Goal: Information Seeking & Learning: Learn about a topic

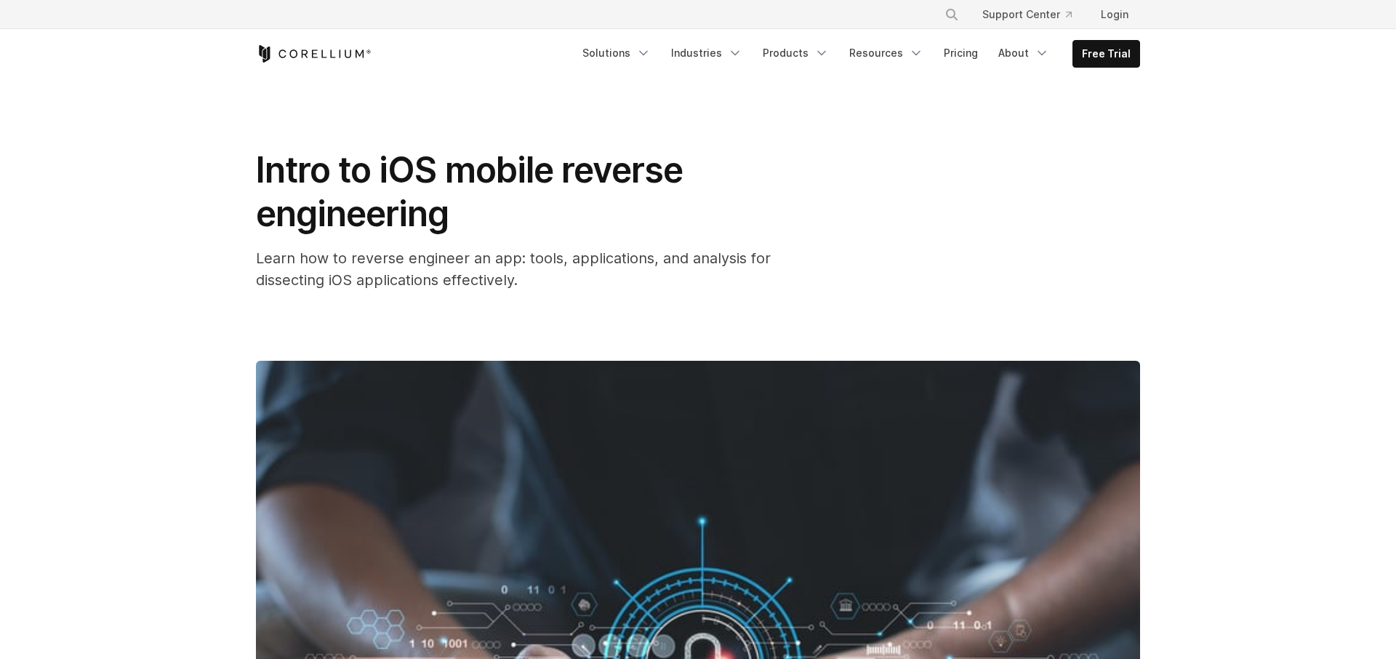
scroll to position [1575, 0]
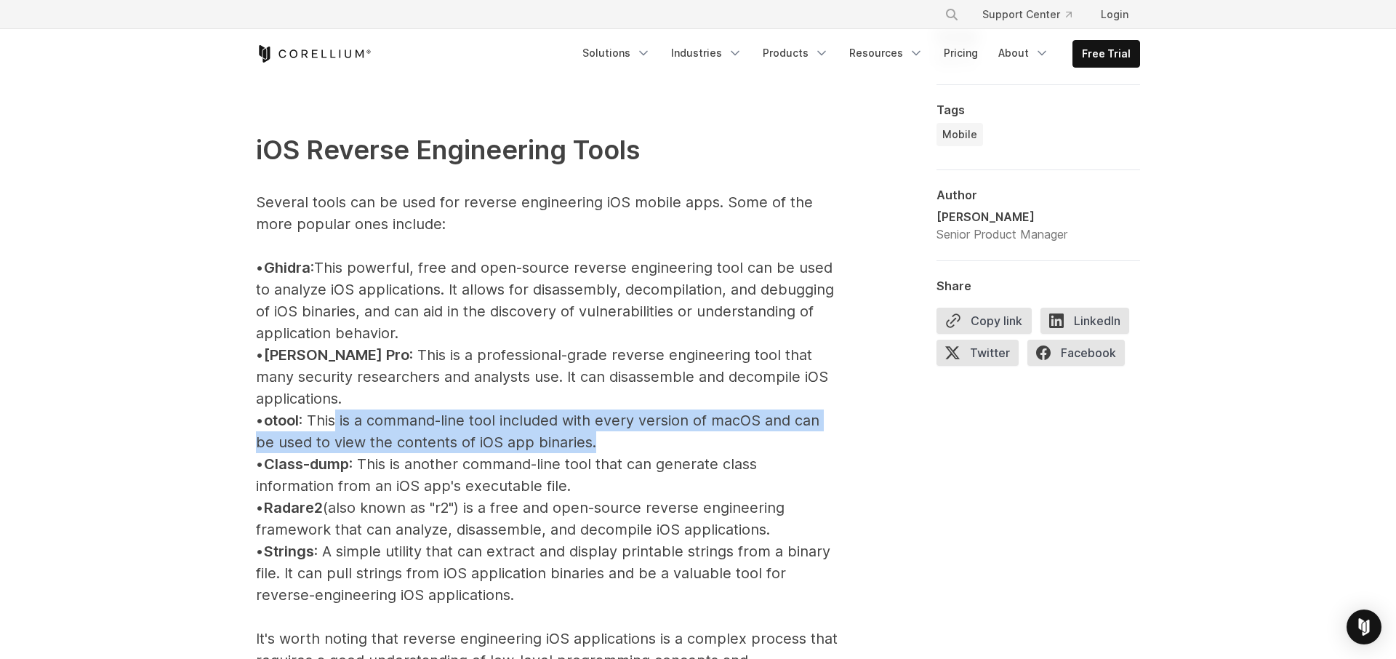
drag, startPoint x: 461, startPoint y: 407, endPoint x: 608, endPoint y: 415, distance: 147.2
click at [608, 415] on p "iOS Reverse Engineering Tools Several tools can be used for reverse engineering…" at bounding box center [547, 584] width 582 height 995
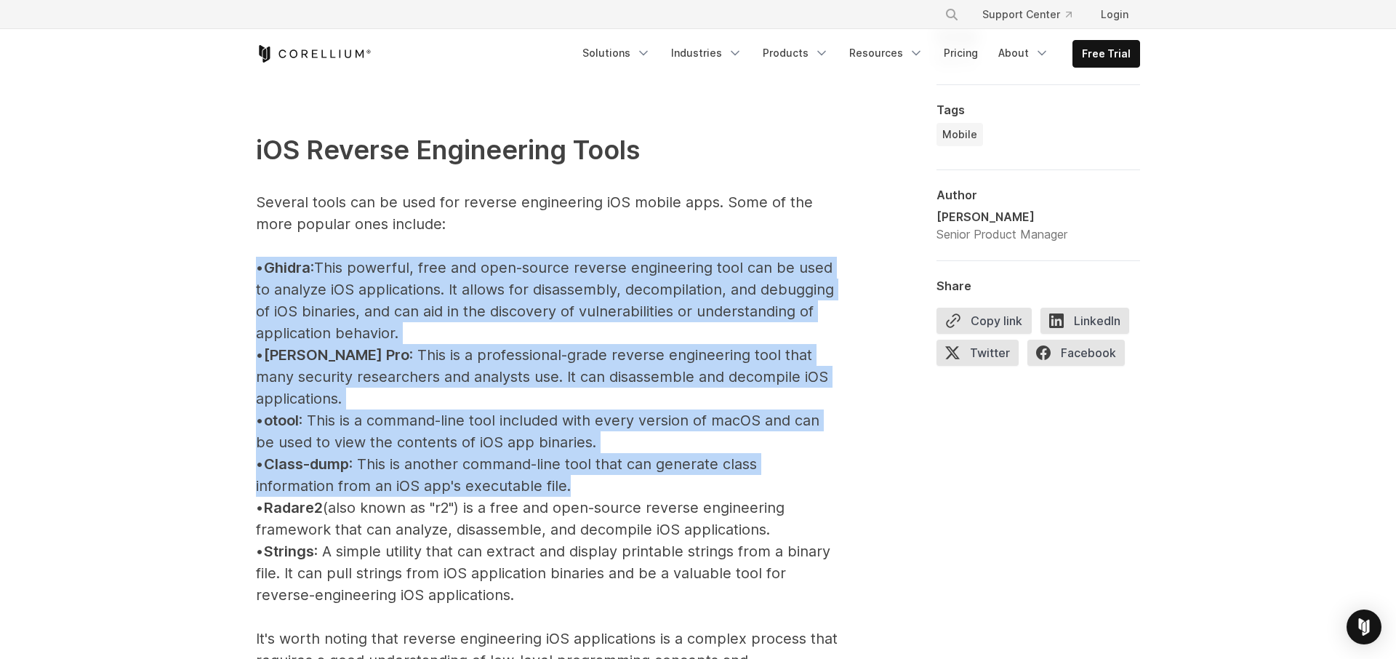
drag, startPoint x: 550, startPoint y: 461, endPoint x: 227, endPoint y: 257, distance: 381.7
click at [399, 472] on p "iOS Reverse Engineering Tools Several tools can be used for reverse engineering…" at bounding box center [547, 584] width 582 height 995
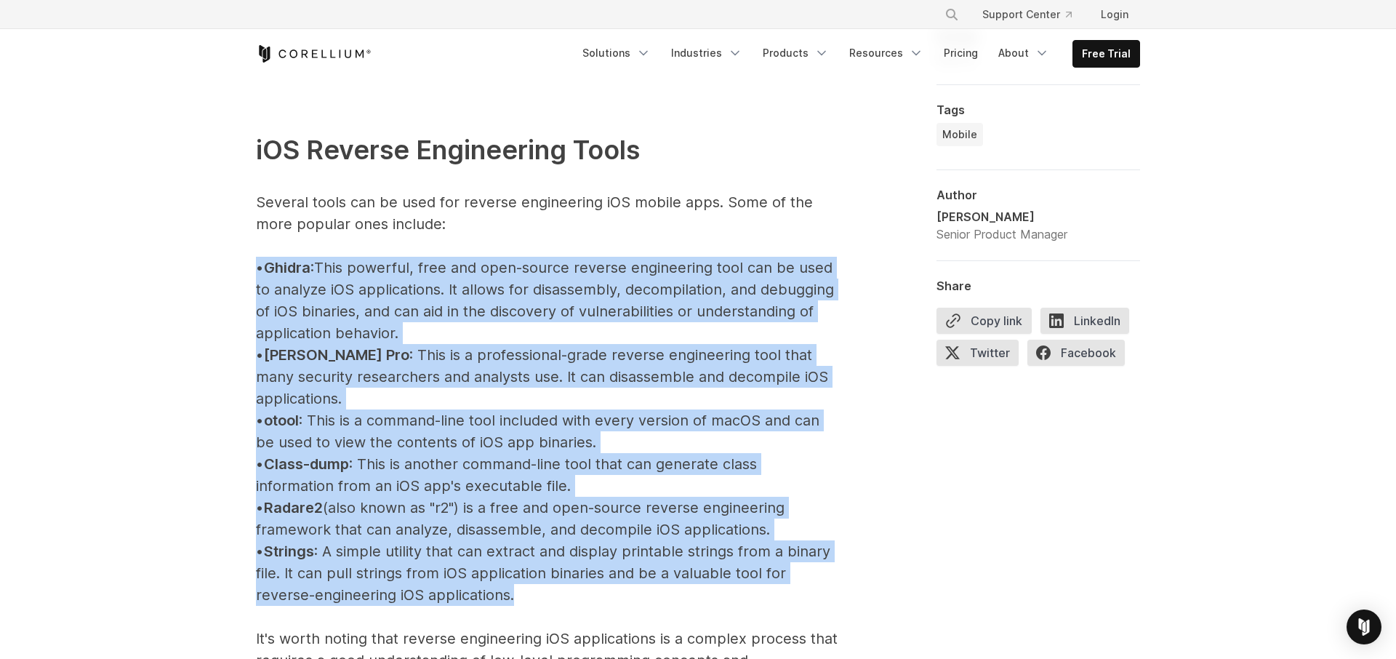
drag, startPoint x: 523, startPoint y: 576, endPoint x: 239, endPoint y: 262, distance: 423.2
click at [505, 561] on p "iOS Reverse Engineering Tools Several tools can be used for reverse engineering…" at bounding box center [547, 584] width 582 height 995
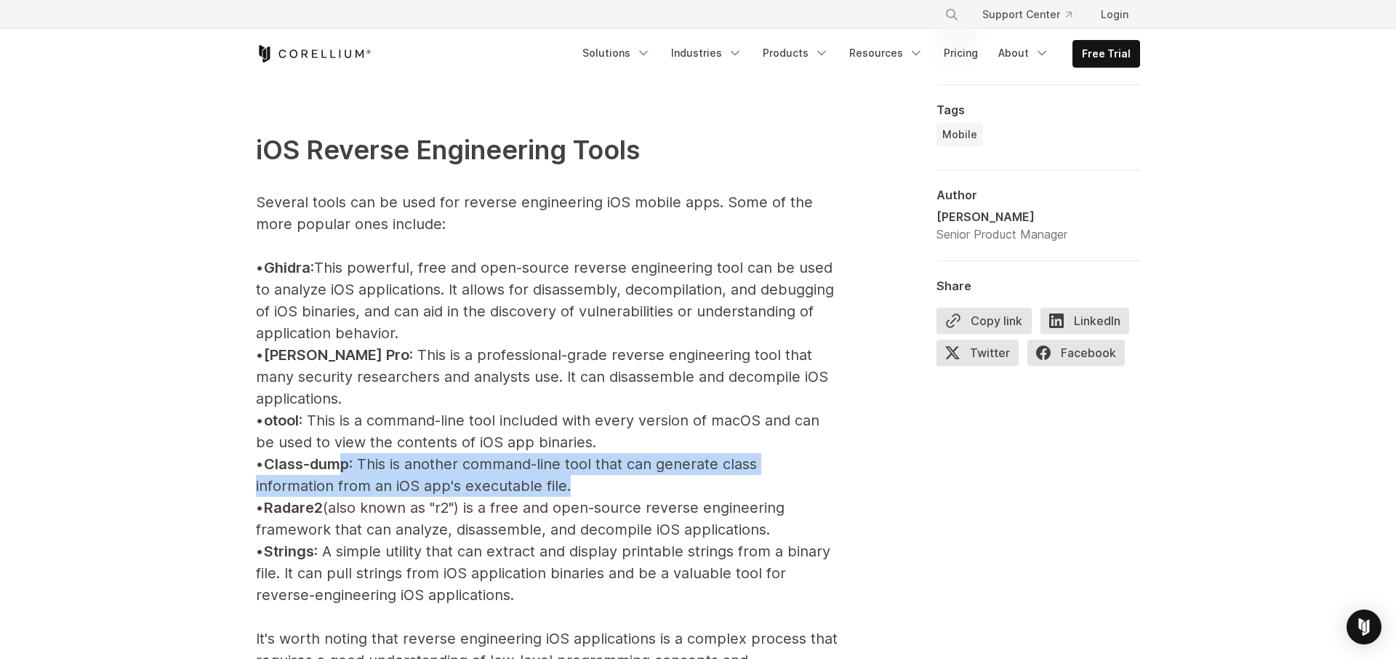
drag, startPoint x: 359, startPoint y: 441, endPoint x: 566, endPoint y: 472, distance: 209.6
click at [566, 472] on p "iOS Reverse Engineering Tools Several tools can be used for reverse engineering…" at bounding box center [547, 584] width 582 height 995
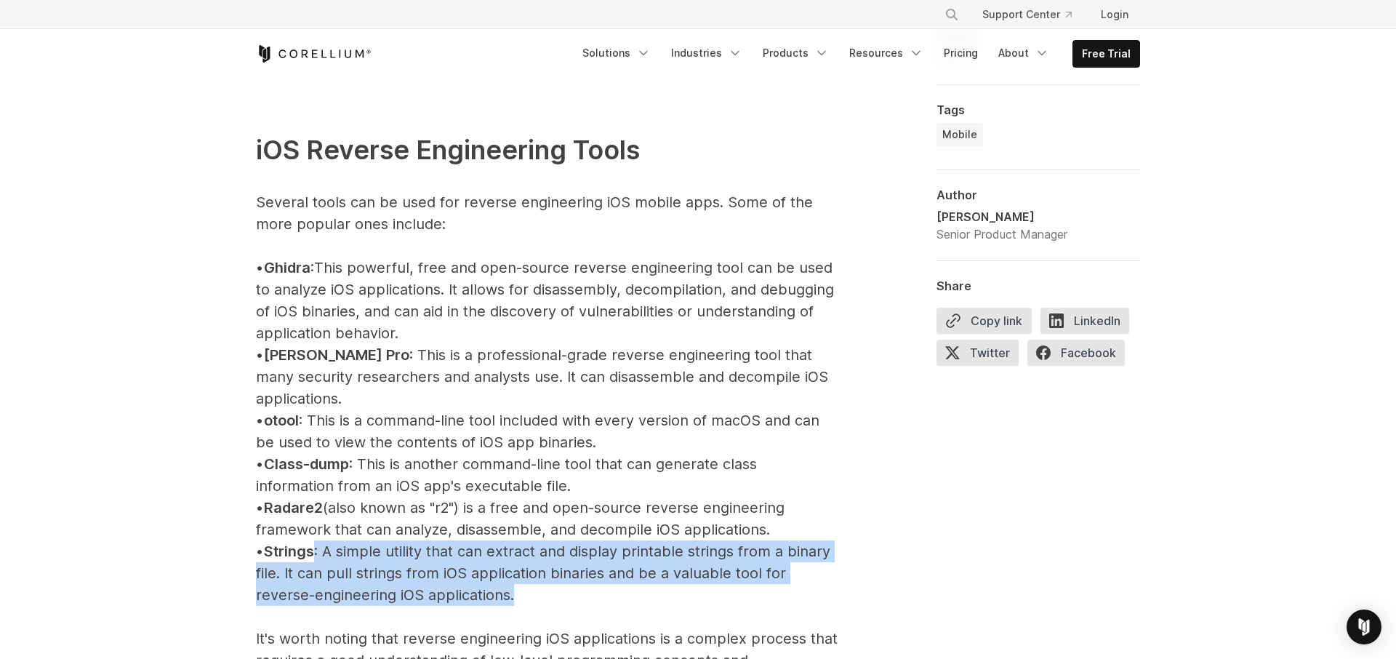
drag, startPoint x: 444, startPoint y: 547, endPoint x: 521, endPoint y: 569, distance: 81.0
click at [521, 569] on p "iOS Reverse Engineering Tools Several tools can be used for reverse engineering…" at bounding box center [547, 584] width 582 height 995
click at [591, 582] on p "iOS Reverse Engineering Tools Several tools can be used for reverse engineering…" at bounding box center [547, 584] width 582 height 995
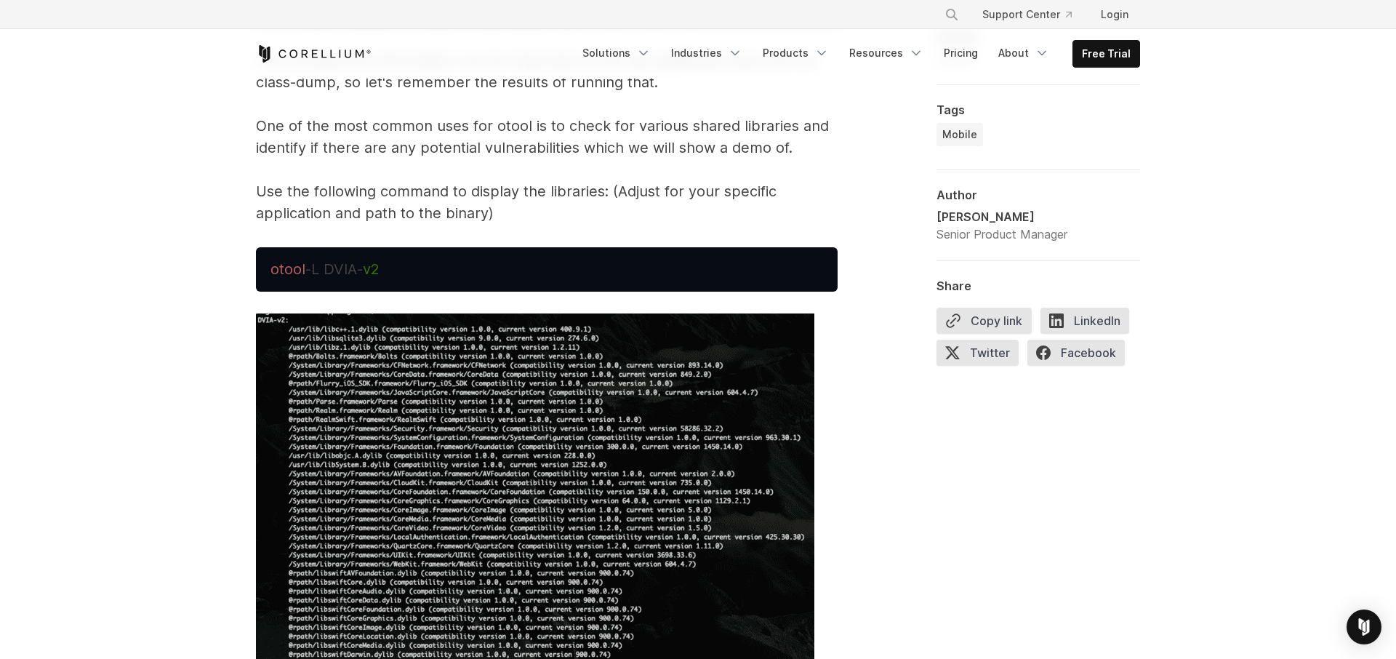
scroll to position [4062, 0]
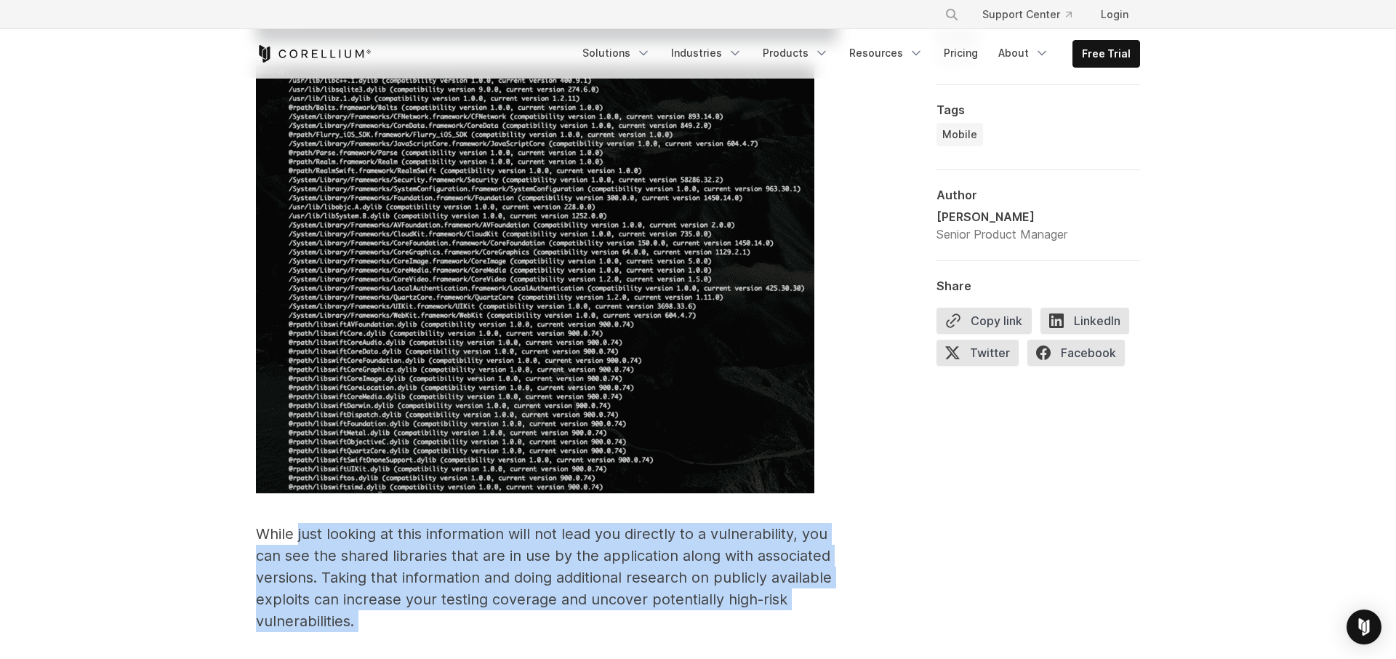
drag, startPoint x: 399, startPoint y: 513, endPoint x: 297, endPoint y: 512, distance: 101.8
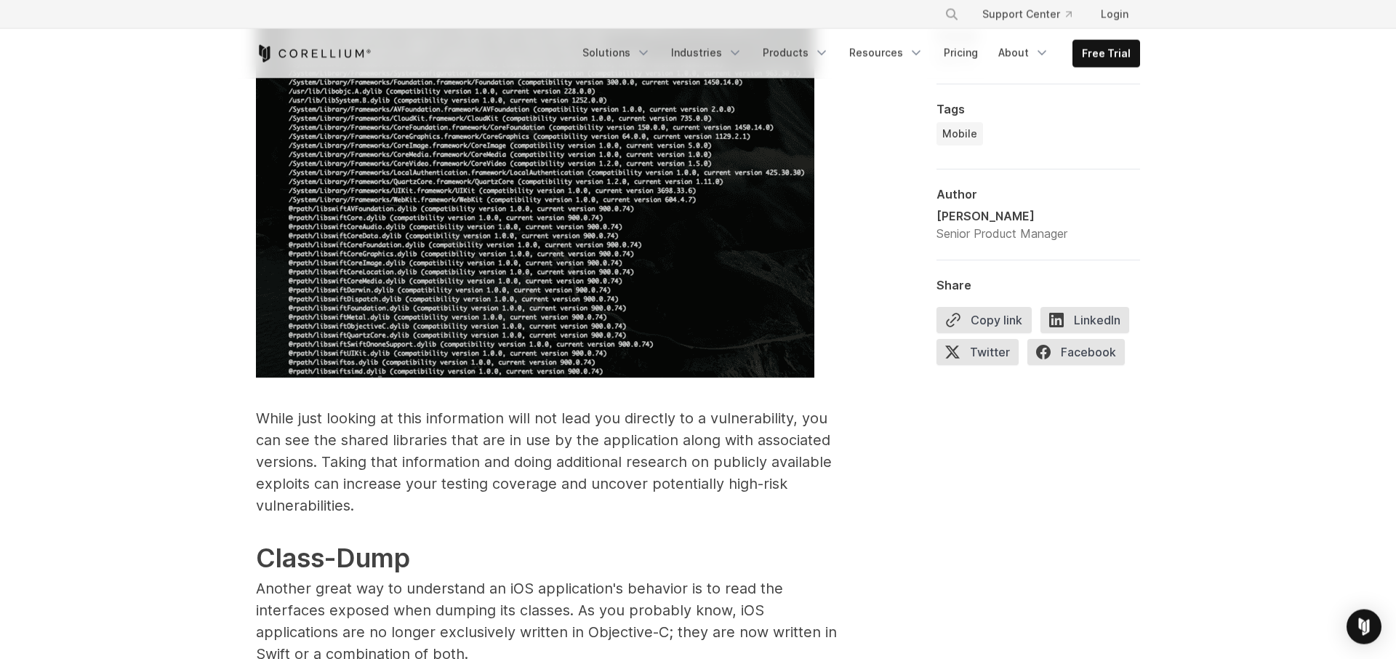
scroll to position [4394, 0]
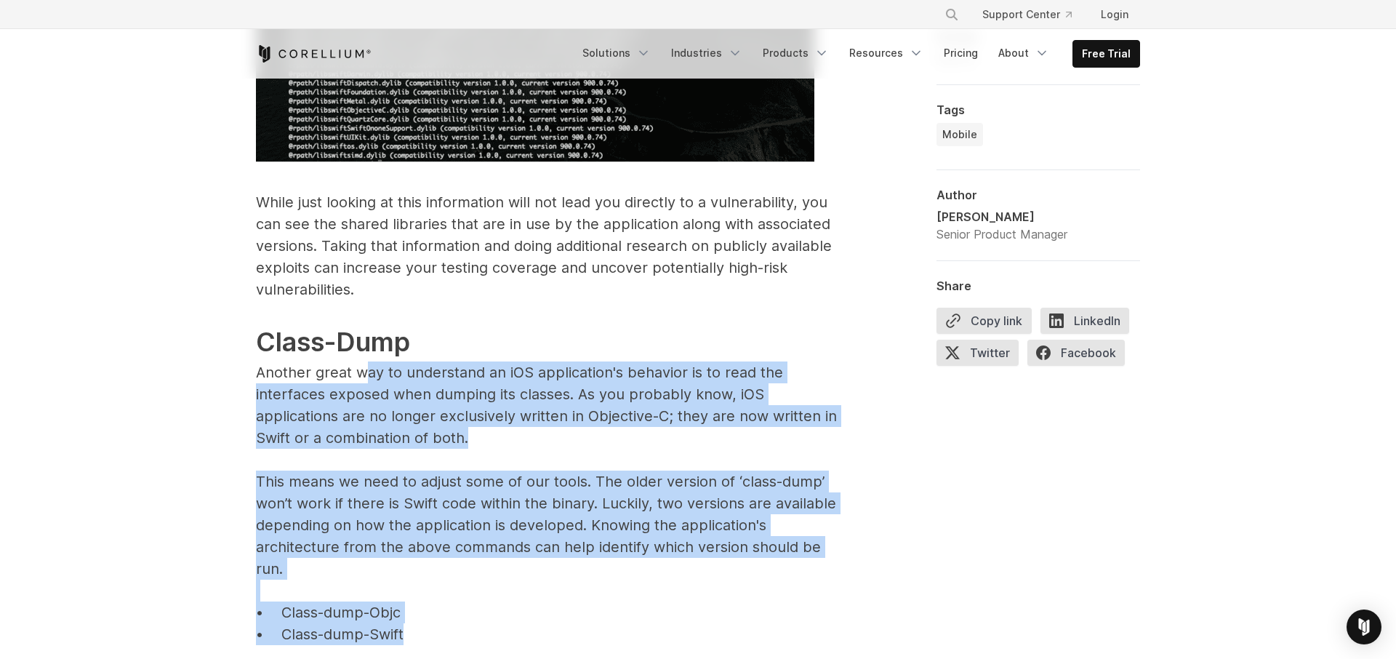
drag, startPoint x: 406, startPoint y: 492, endPoint x: 361, endPoint y: 351, distance: 147.9
click at [361, 352] on p "While just looking at this information will not lead you directly to a vulnerab…" at bounding box center [547, 450] width 582 height 519
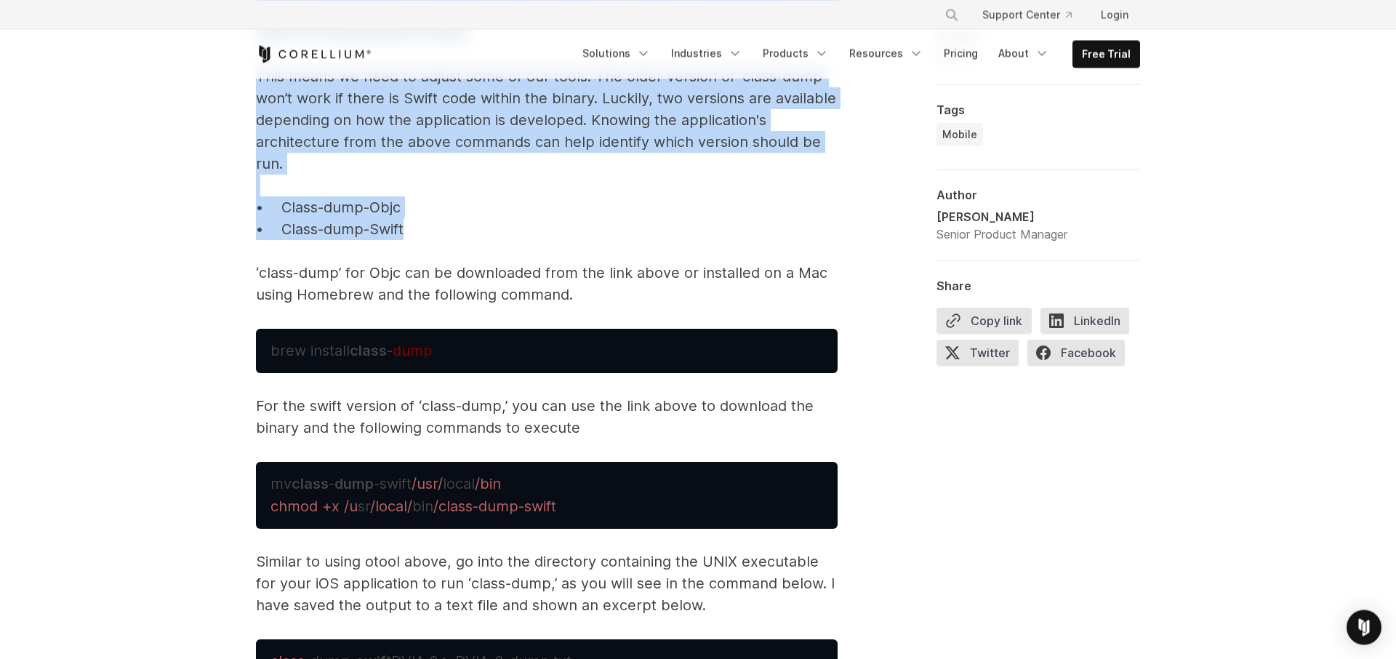
scroll to position [4725, 0]
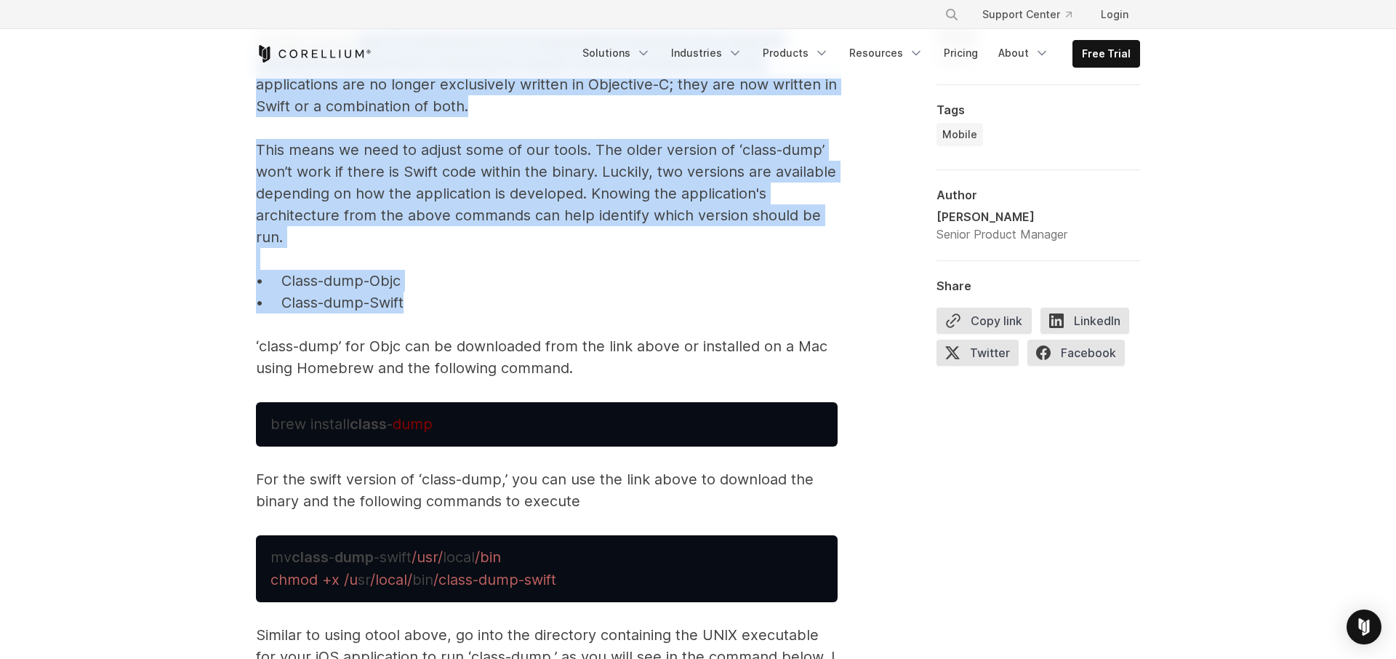
click at [399, 316] on p "While just looking at this information will not lead you directly to a vulnerab…" at bounding box center [547, 119] width 582 height 519
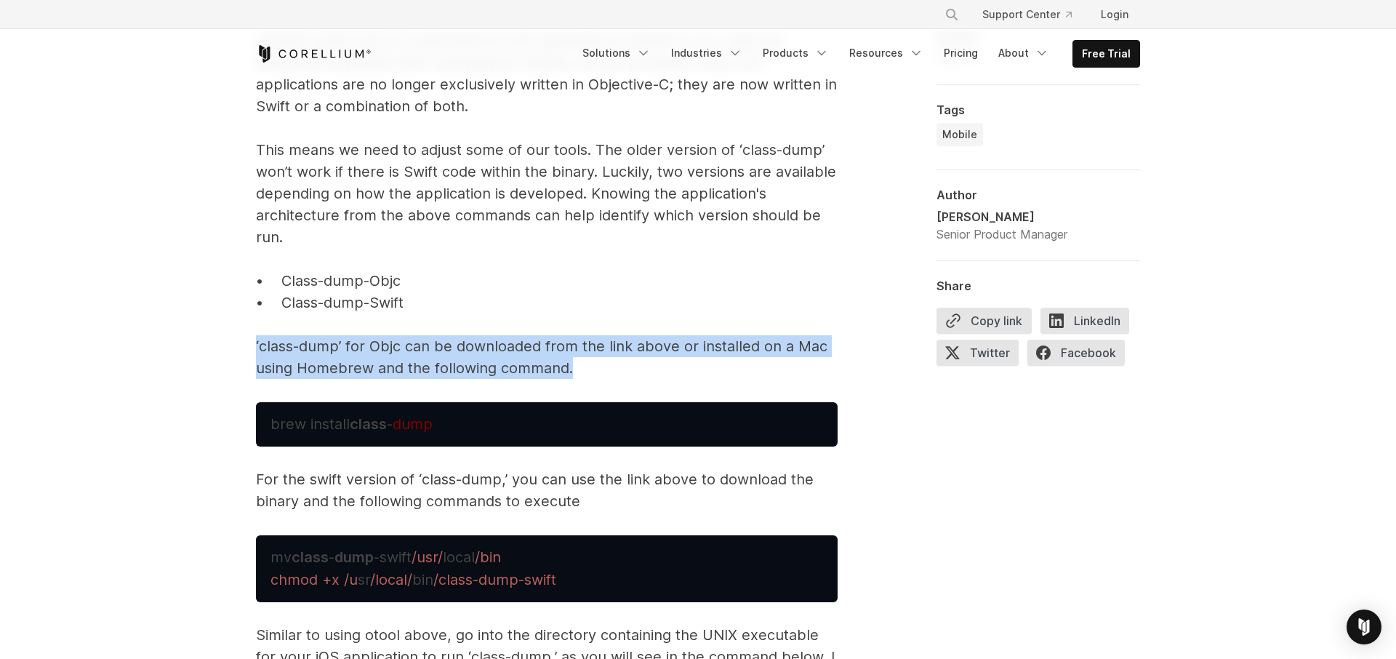
drag, startPoint x: 250, startPoint y: 319, endPoint x: 597, endPoint y: 352, distance: 348.4
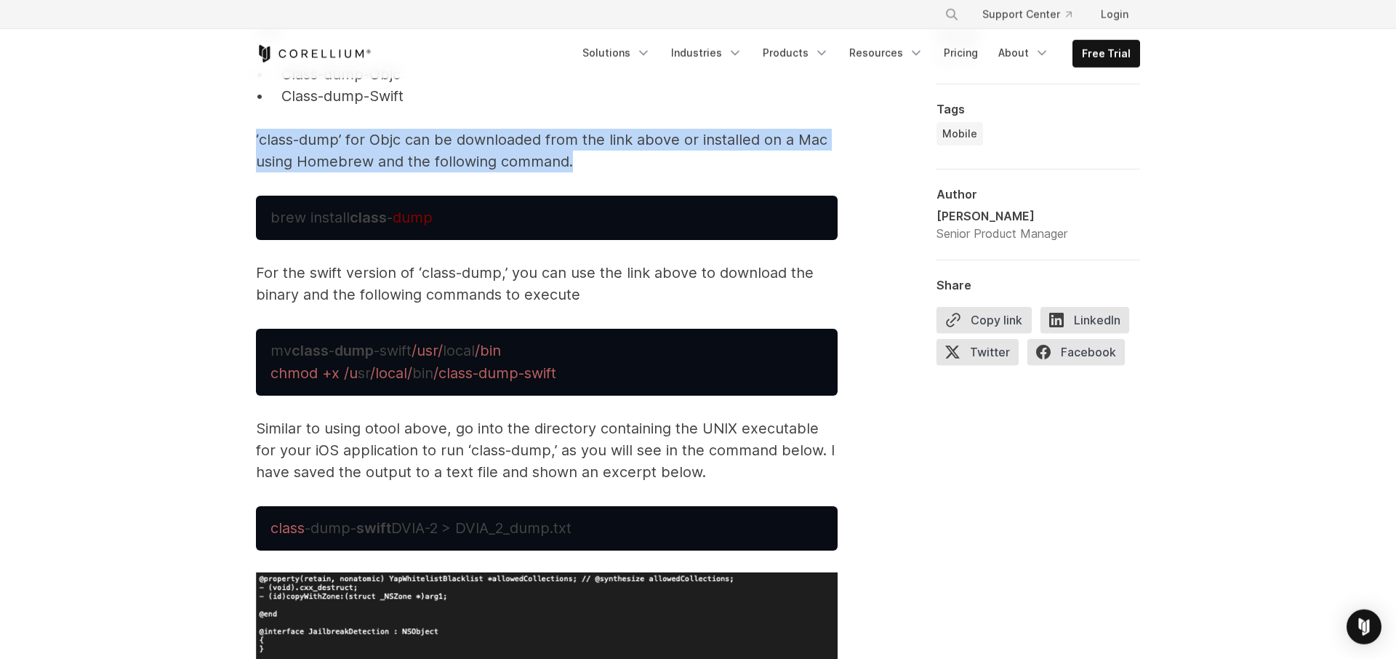
scroll to position [5057, 0]
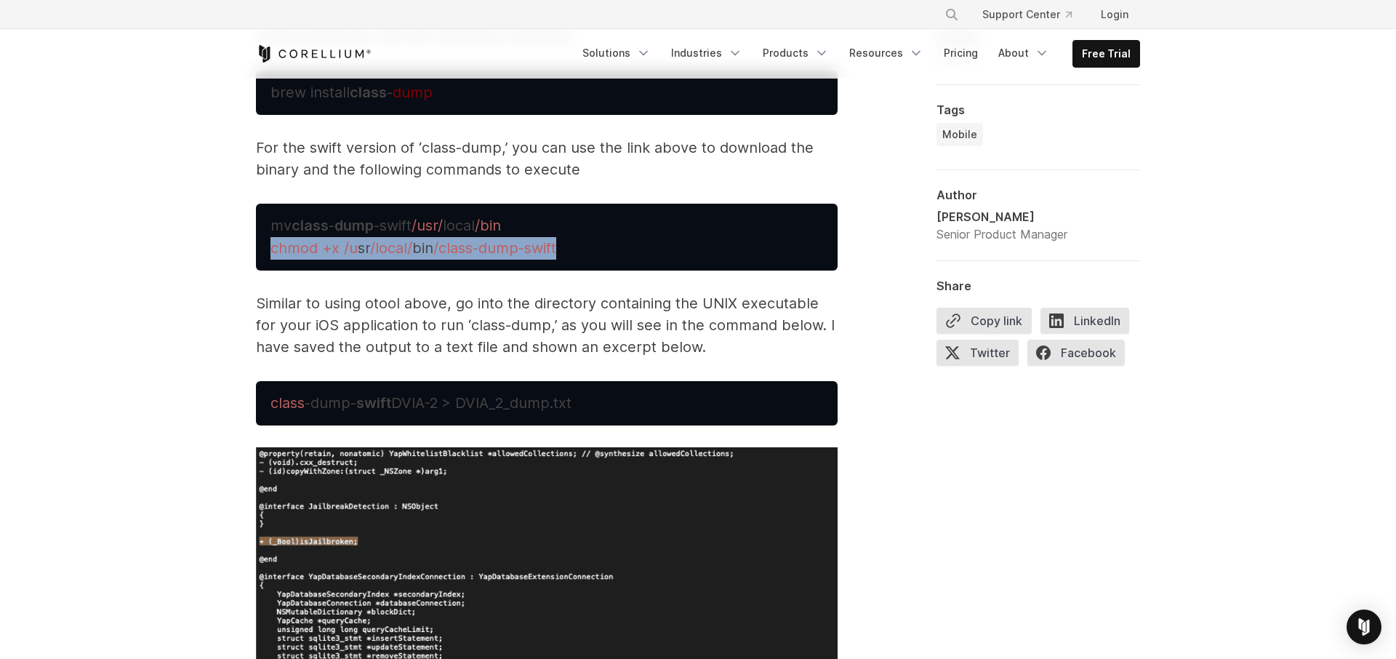
drag, startPoint x: 558, startPoint y: 225, endPoint x: 245, endPoint y: 225, distance: 312.7
click at [256, 225] on pre "mv class - dump -swift /usr/ local /bin chmod +x /u sr /local/ bin /class-dump-…" at bounding box center [547, 237] width 582 height 67
click at [319, 266] on div "Reverse Engineering iOS Apps iOS applications are distributed as compiled binar…" at bounding box center [547, 414] width 582 height 8879
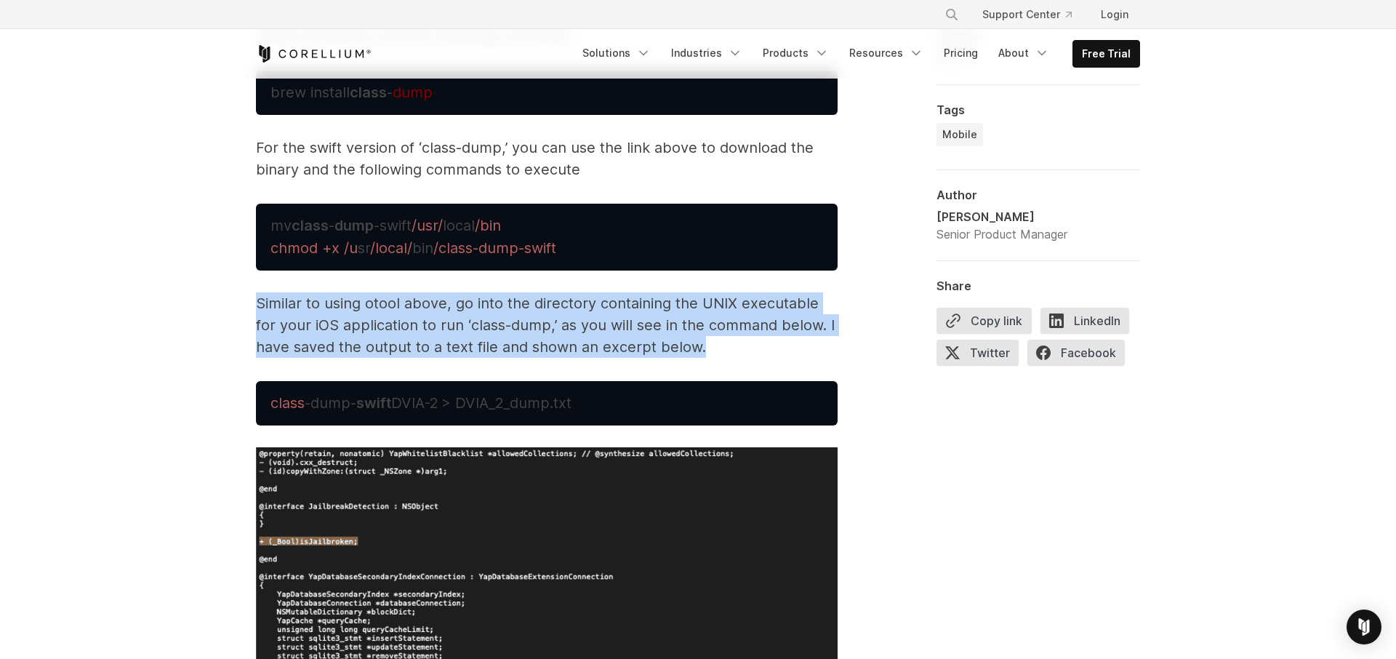
drag, startPoint x: 351, startPoint y: 300, endPoint x: 713, endPoint y: 327, distance: 363.1
click at [713, 327] on p "Similar to using otool above, go into the directory containing the UNIX executa…" at bounding box center [547, 324] width 582 height 65
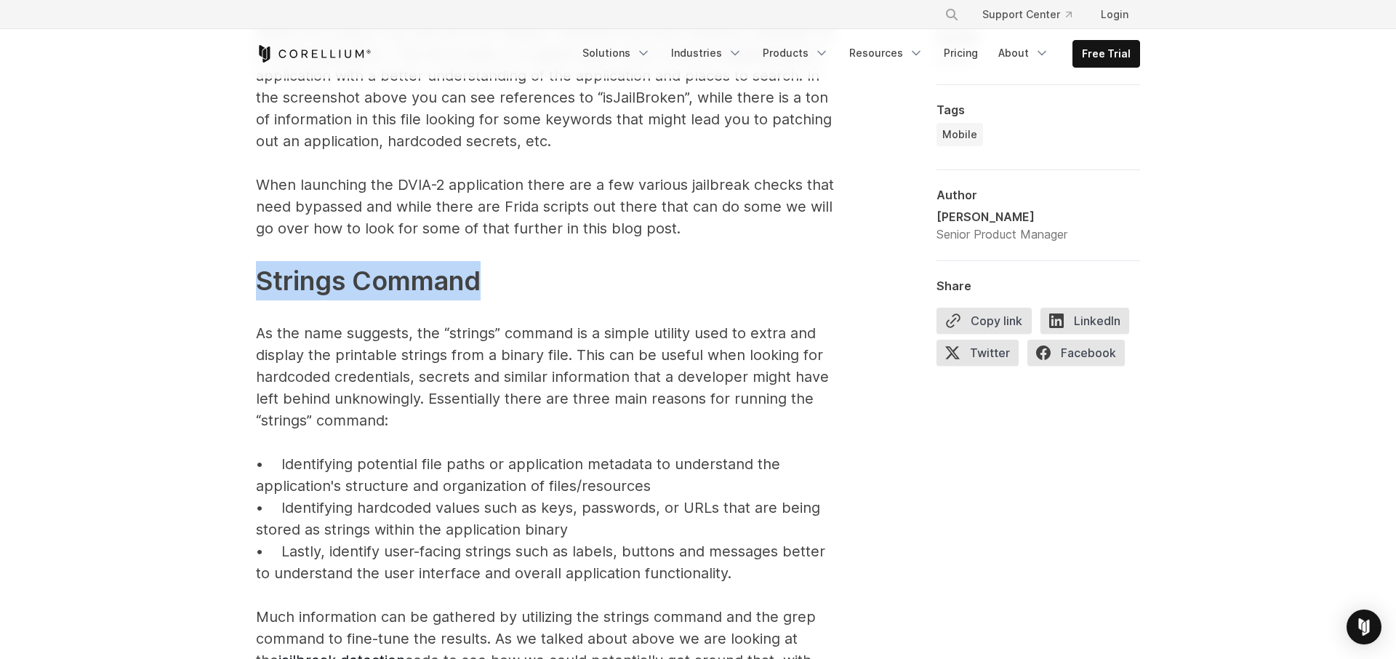
drag, startPoint x: 283, startPoint y: 251, endPoint x: 255, endPoint y: 249, distance: 28.4
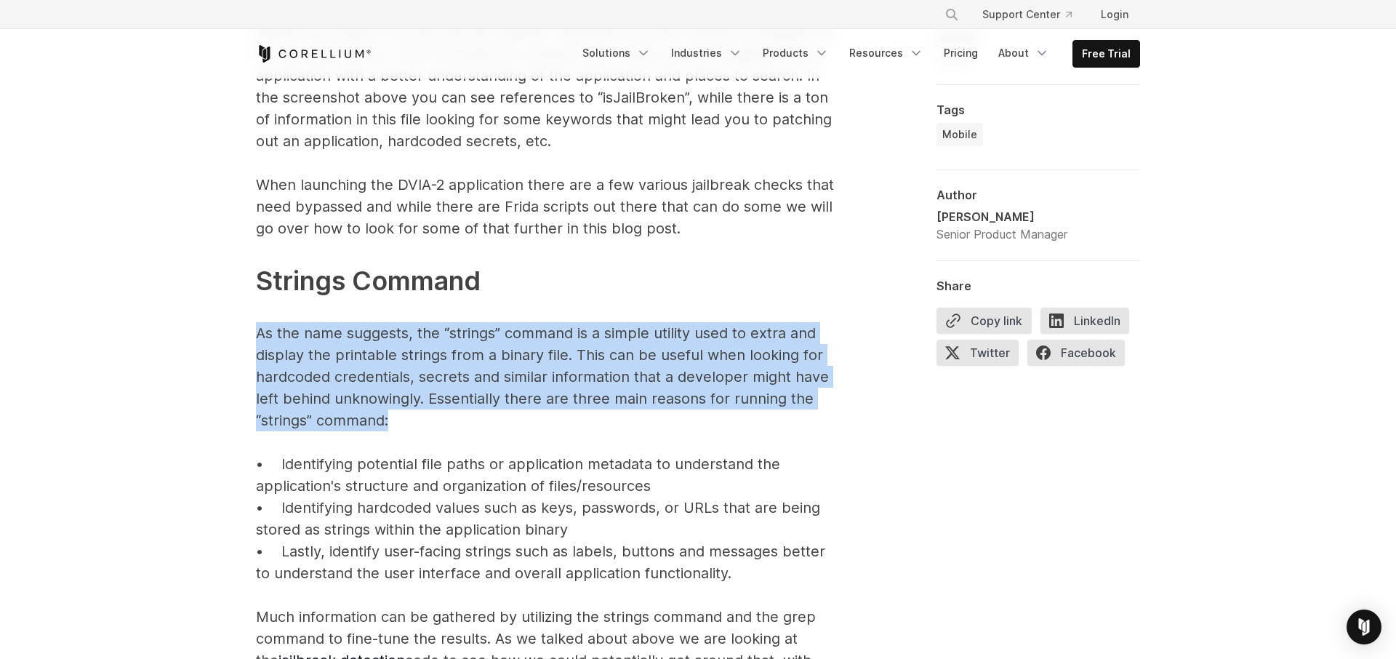
drag, startPoint x: 290, startPoint y: 379, endPoint x: 239, endPoint y: 313, distance: 83.4
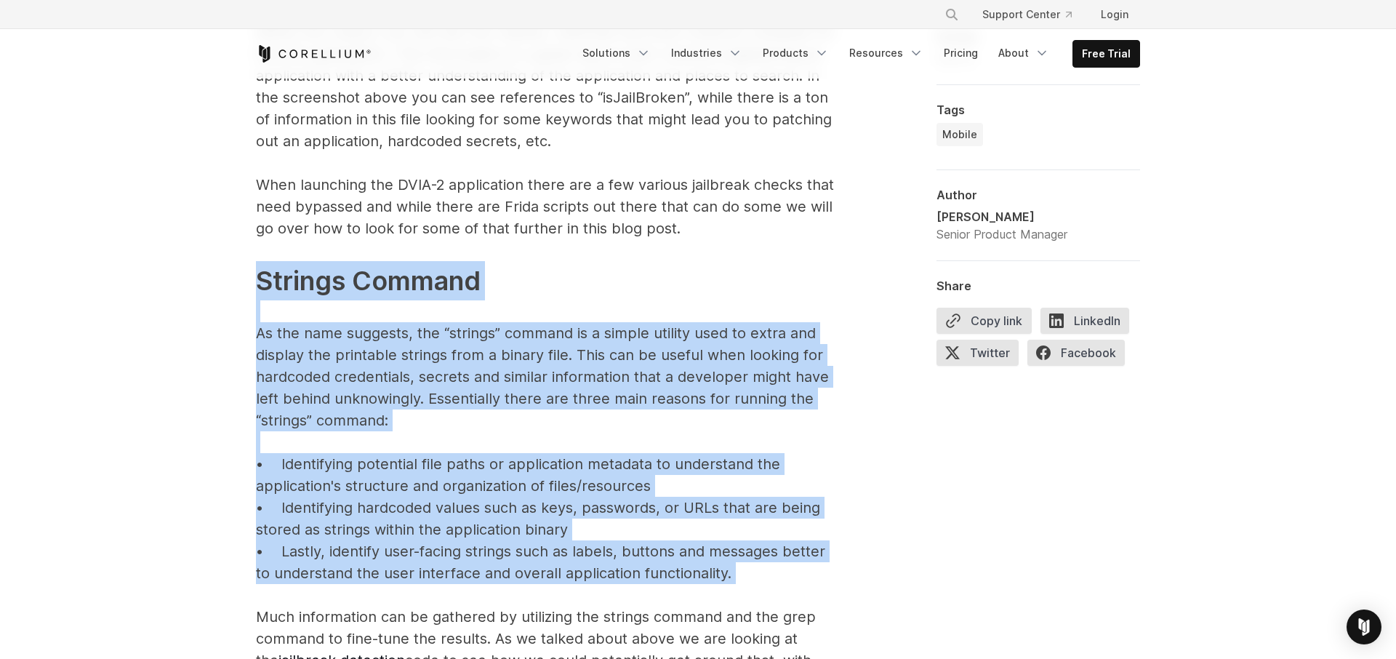
drag, startPoint x: 658, startPoint y: 560, endPoint x: 207, endPoint y: 243, distance: 551.8
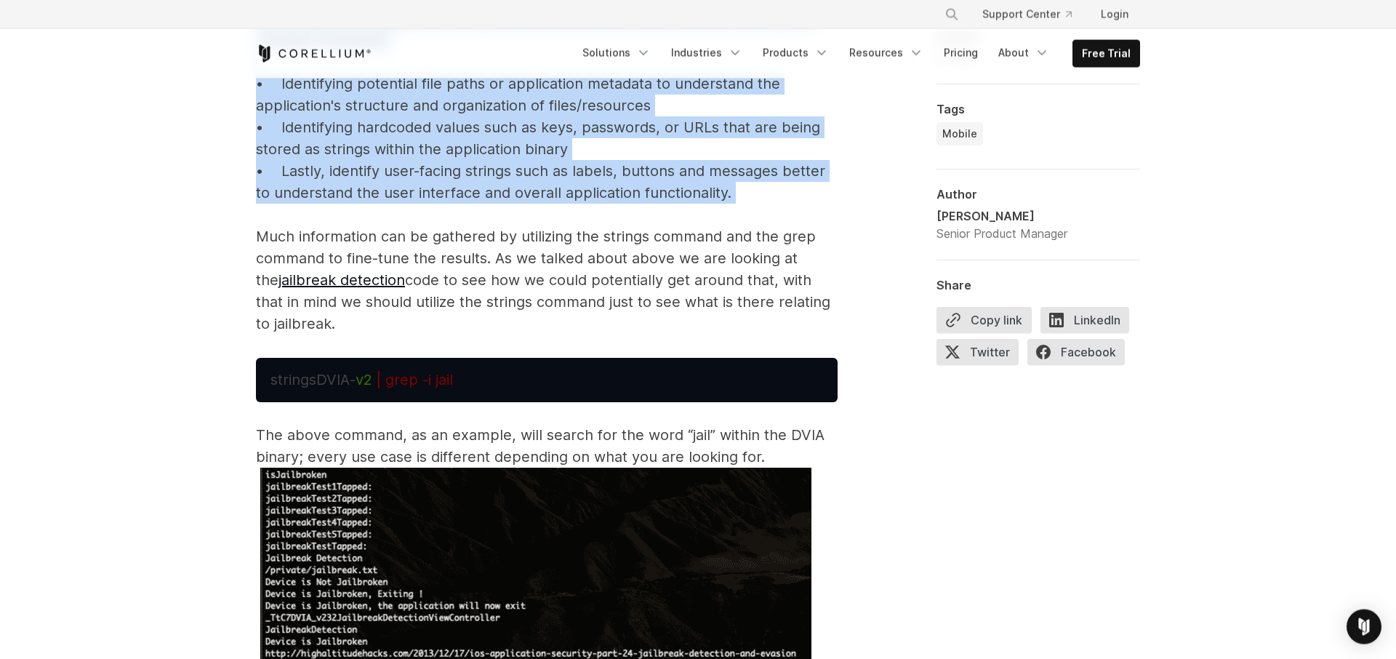
scroll to position [6218, 0]
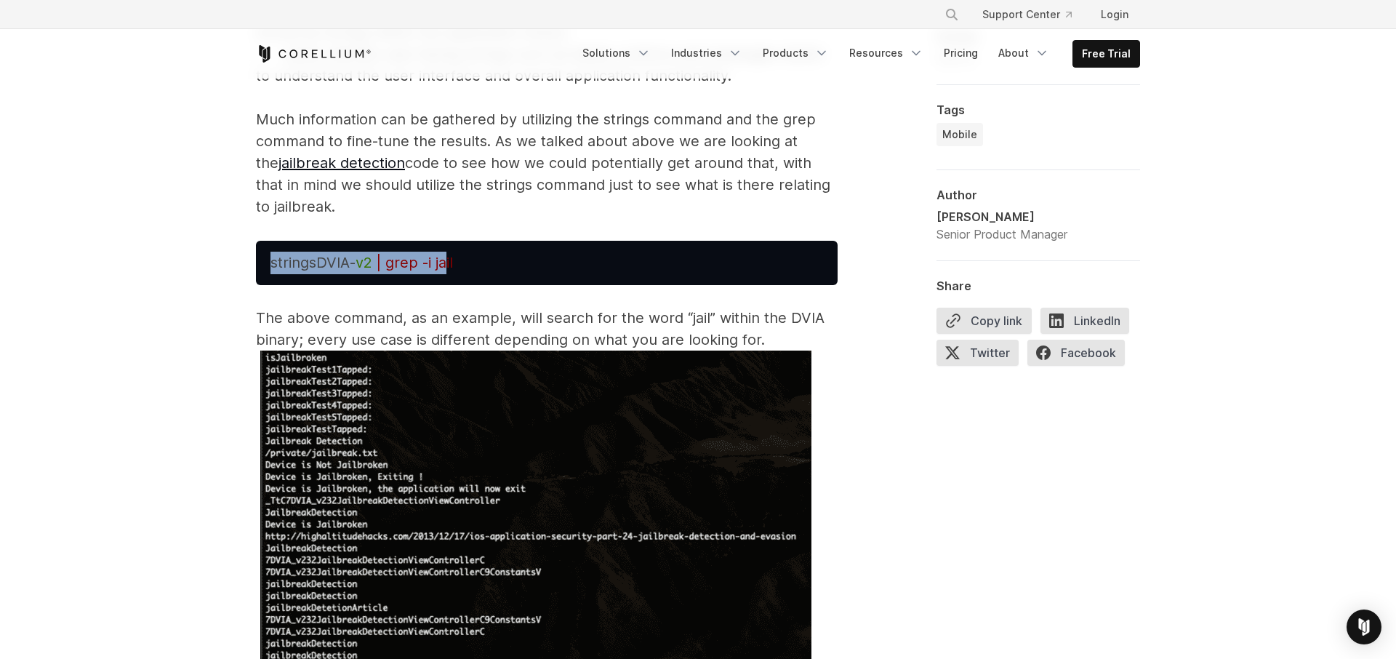
drag, startPoint x: 436, startPoint y: 236, endPoint x: 331, endPoint y: 264, distance: 108.5
click at [257, 252] on pre "strings DVIA- v2 | grep -i jail" at bounding box center [547, 263] width 582 height 44
drag, startPoint x: 353, startPoint y: 260, endPoint x: 261, endPoint y: 247, distance: 92.6
click at [261, 247] on pre "strings DVIA- v2 | grep -i jail" at bounding box center [547, 263] width 582 height 44
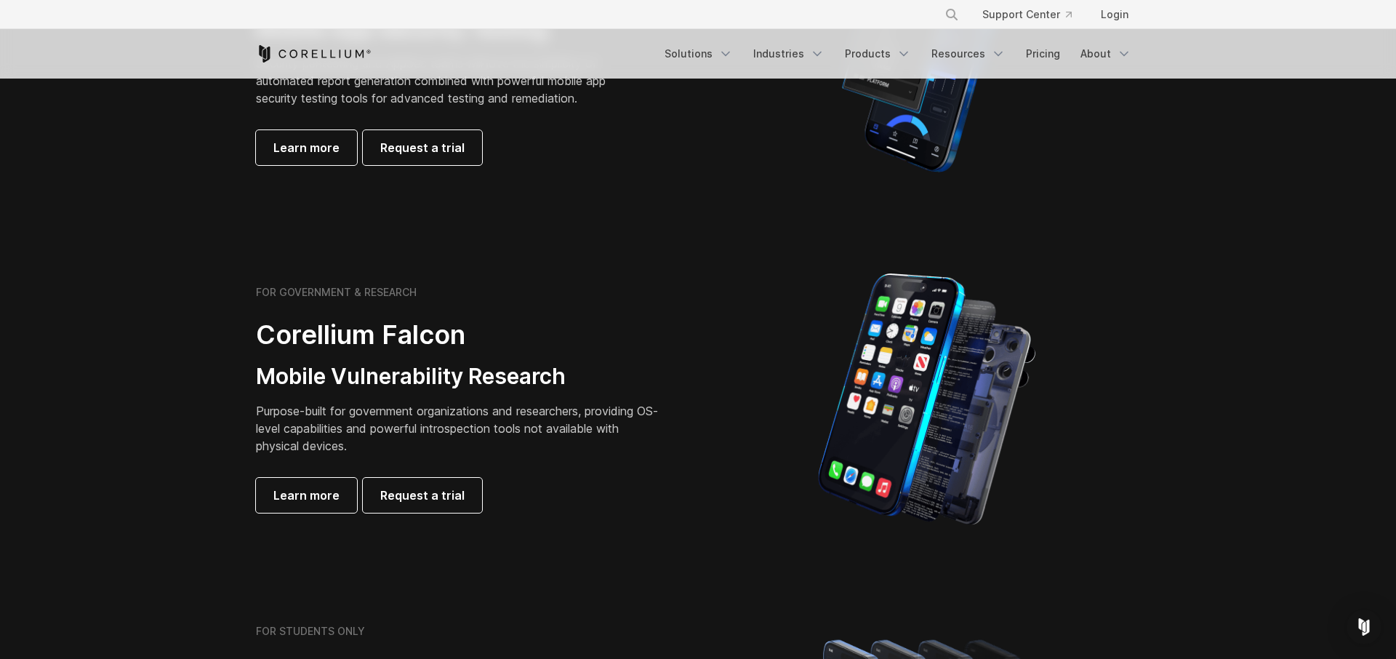
scroll to position [497, 0]
